Goal: Information Seeking & Learning: Learn about a topic

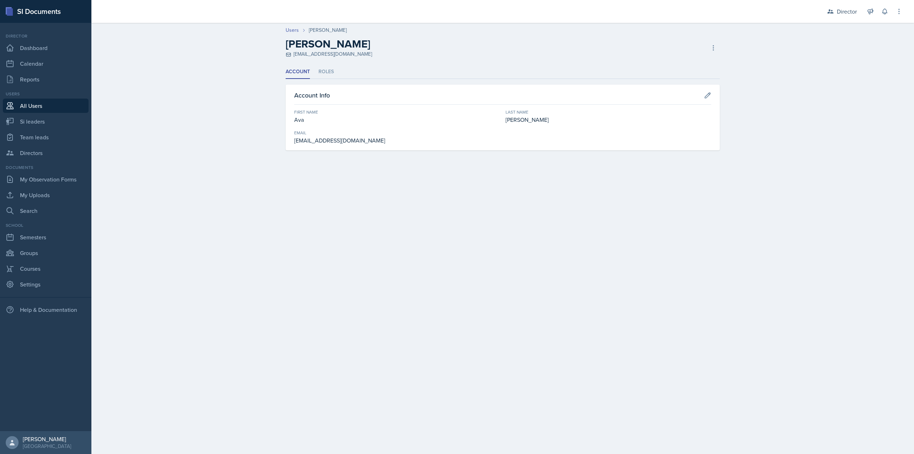
click at [339, 74] on ul "Account Roles" at bounding box center [503, 72] width 434 height 14
click at [338, 74] on ul "Account Roles" at bounding box center [503, 72] width 434 height 14
click at [330, 68] on li "Roles" at bounding box center [326, 72] width 15 height 14
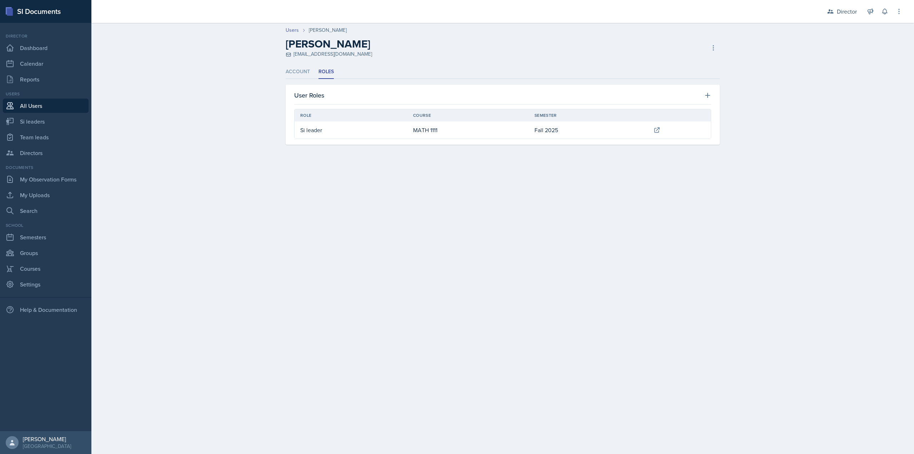
drag, startPoint x: 295, startPoint y: 261, endPoint x: 332, endPoint y: 269, distance: 37.2
click at [296, 261] on main "Users Ava Richardson Ava Richardson arich184@students.kennesaw.edu Deactivate U…" at bounding box center [502, 238] width 823 height 431
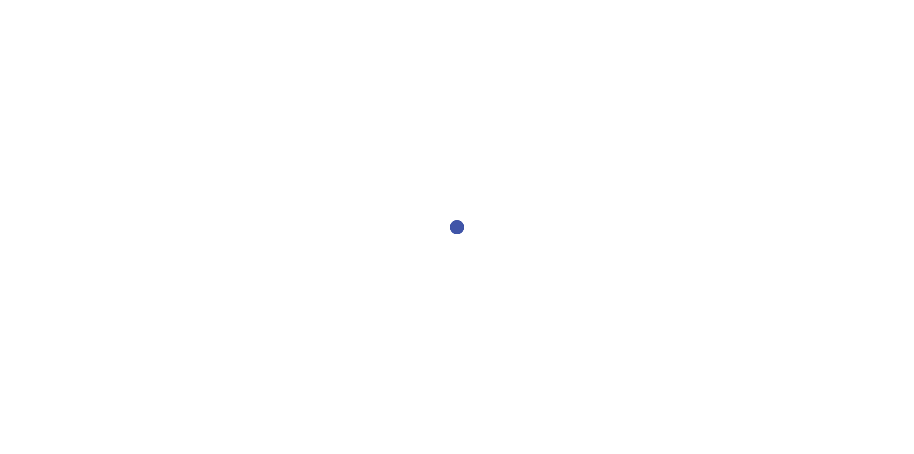
select select "2bed604d-1099-4043-b1bc-2365e8740244"
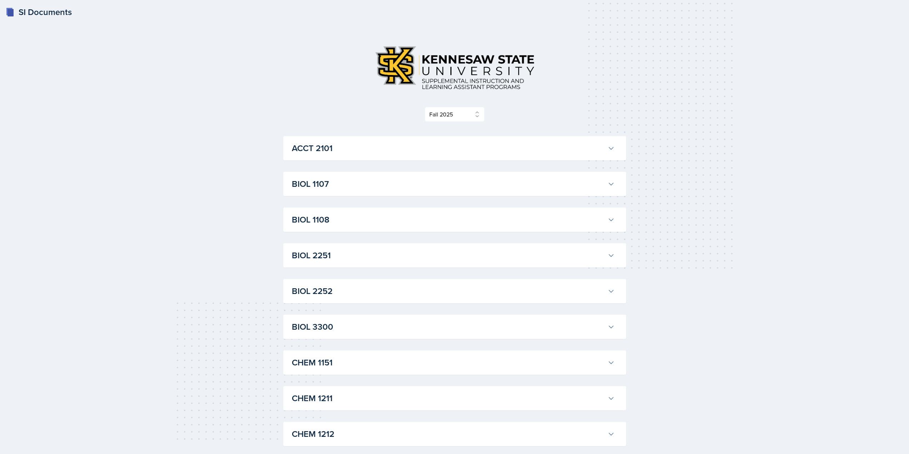
scroll to position [743, 0]
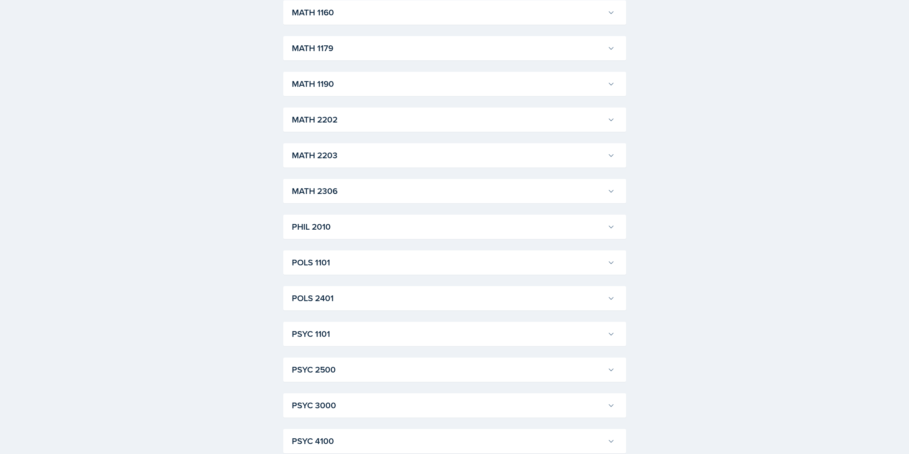
drag, startPoint x: 547, startPoint y: 269, endPoint x: 524, endPoint y: 316, distance: 51.8
drag, startPoint x: 524, startPoint y: 316, endPoint x: 213, endPoint y: 211, distance: 328.3
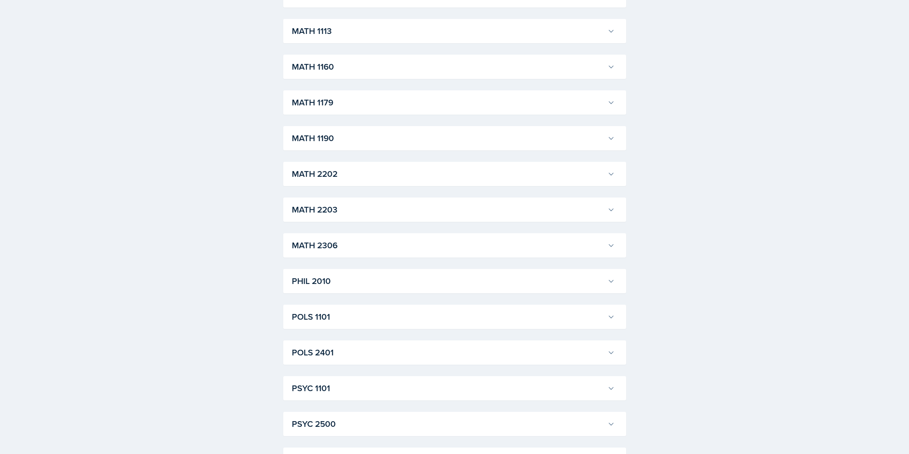
scroll to position [681, 0]
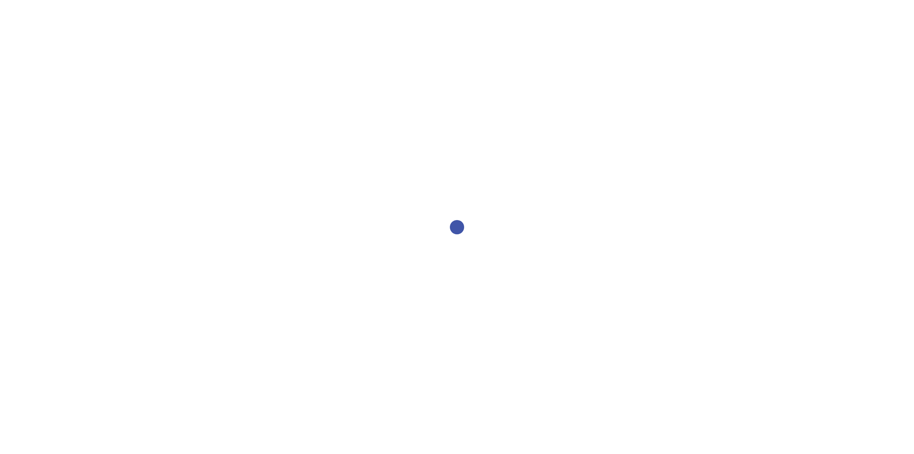
select select "2bed604d-1099-4043-b1bc-2365e8740244"
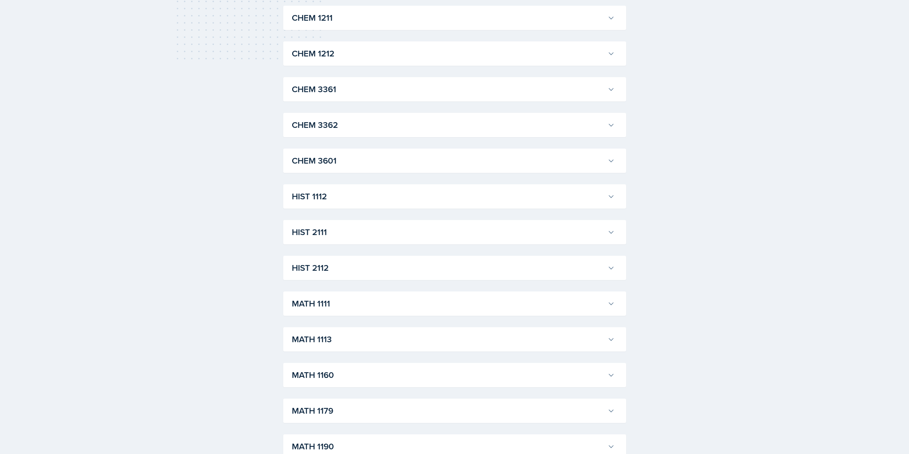
scroll to position [536, 0]
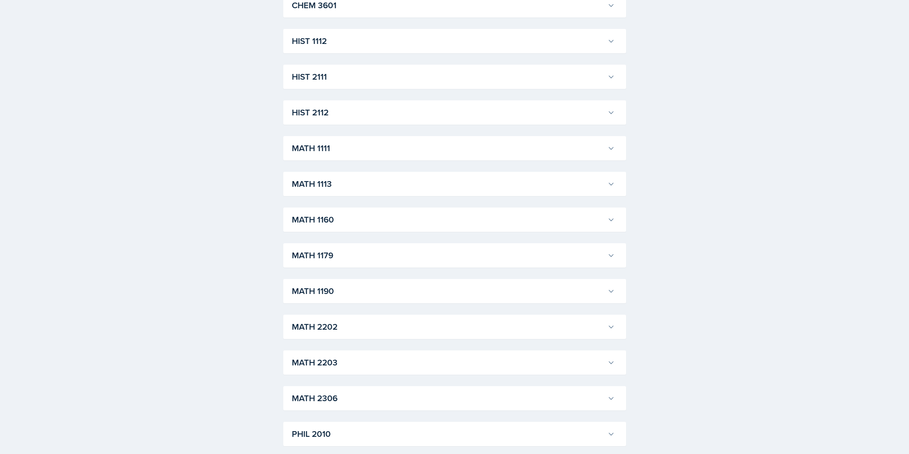
click at [360, 175] on div "MATH 1113 [PERSON_NAME] Professor: [PERSON_NAME] Export to Google Calendar Recu…" at bounding box center [454, 184] width 343 height 24
click at [358, 184] on h3 "MATH 1113" at bounding box center [448, 184] width 313 height 13
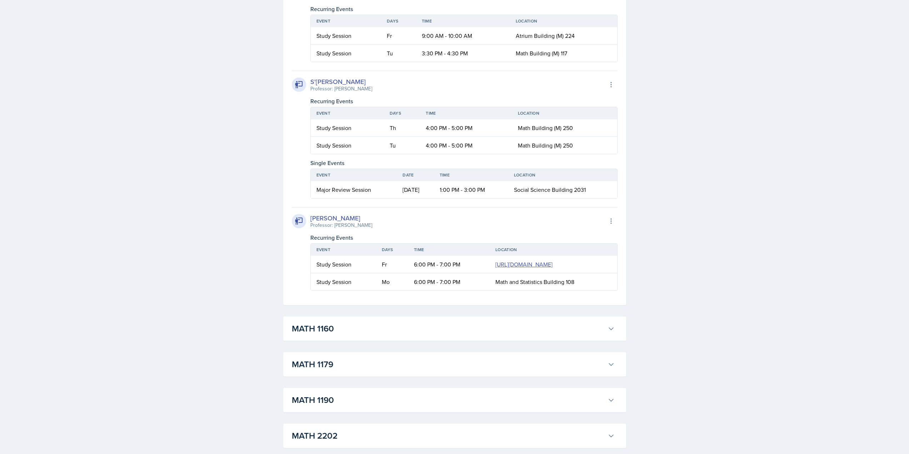
scroll to position [1286, 0]
drag, startPoint x: 390, startPoint y: 129, endPoint x: 512, endPoint y: 153, distance: 123.9
click at [512, 153] on table "Event Days Time Location Study Session Th 4:00 PM - 5:00 PM Math Building (M) 2…" at bounding box center [463, 130] width 307 height 48
click at [508, 145] on td "4:00 PM - 5:00 PM" at bounding box center [466, 144] width 92 height 17
drag, startPoint x: 413, startPoint y: 128, endPoint x: 620, endPoint y: 135, distance: 207.3
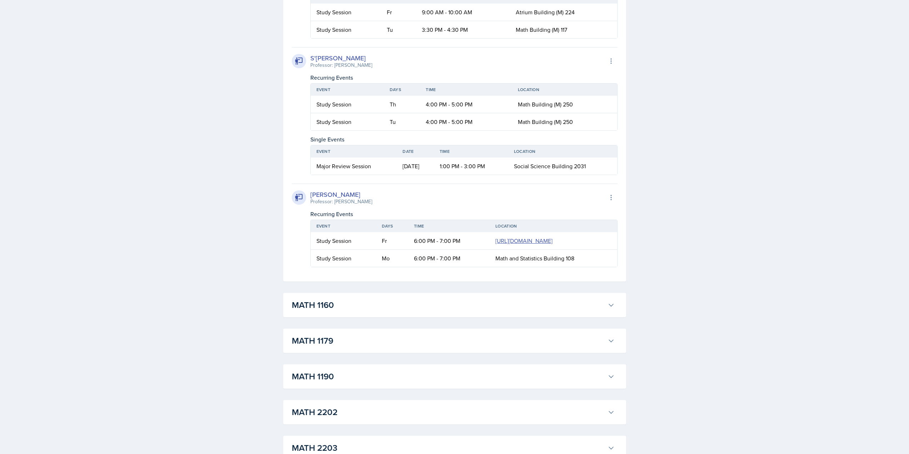
scroll to position [1322, 0]
